Goal: Browse casually: Explore the website without a specific task or goal

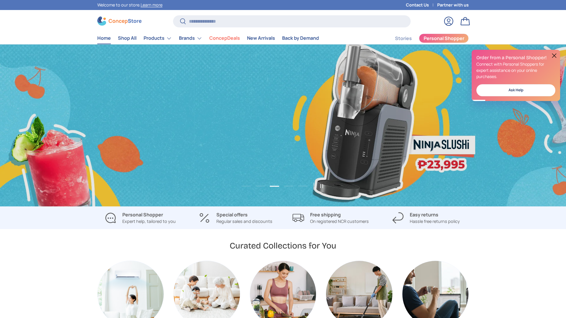
scroll to position [0, 1132]
